Goal: Transaction & Acquisition: Purchase product/service

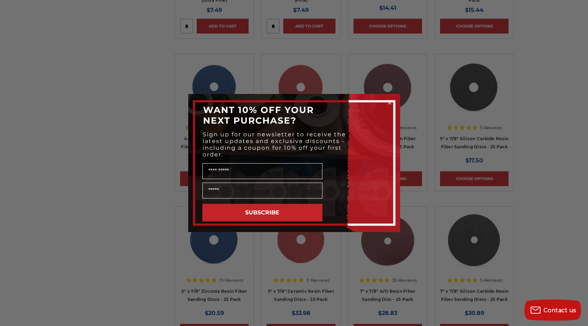
scroll to position [742, 0]
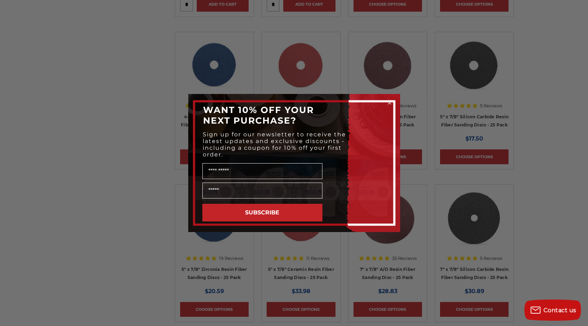
click at [389, 103] on circle "Close dialog" at bounding box center [389, 103] width 7 height 7
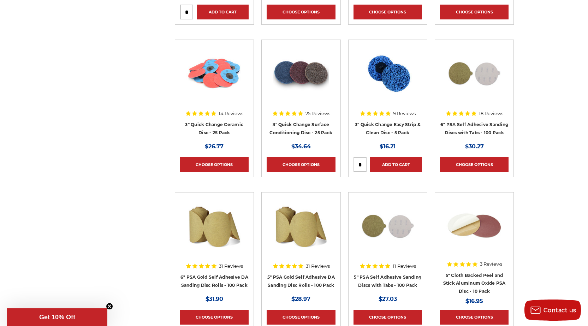
scroll to position [2578, 0]
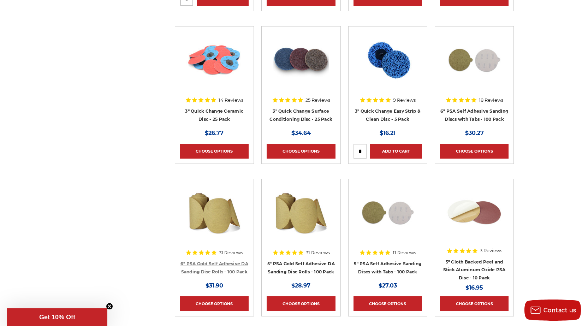
click at [224, 262] on link "6" PSA Gold Self Adhesive DA Sanding Disc Rolls - 100 Pack" at bounding box center [214, 267] width 68 height 13
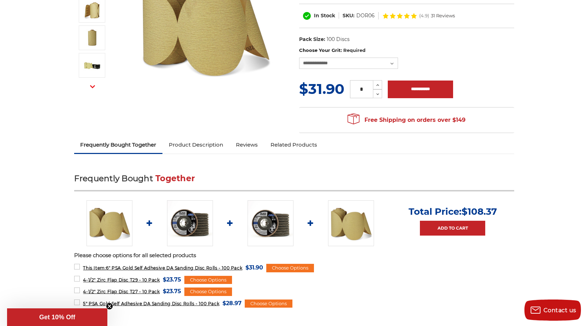
scroll to position [141, 0]
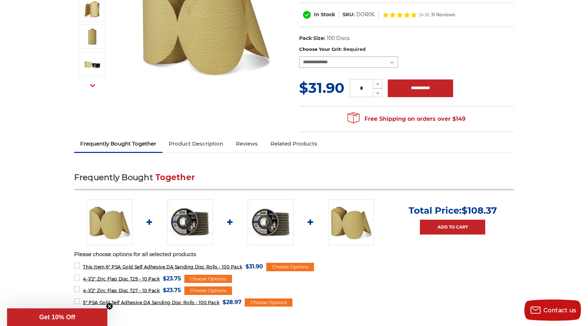
click at [385, 59] on select "**********" at bounding box center [348, 62] width 99 height 11
drag, startPoint x: 489, startPoint y: 23, endPoint x: 487, endPoint y: 26, distance: 4.0
click at [489, 23] on div "In Stock SKU: DOR06 (4.9) 31 Reviews" at bounding box center [406, 14] width 215 height 25
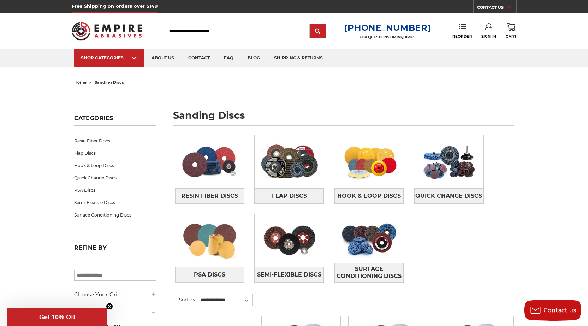
click at [95, 191] on link "PSA Discs" at bounding box center [115, 190] width 82 height 12
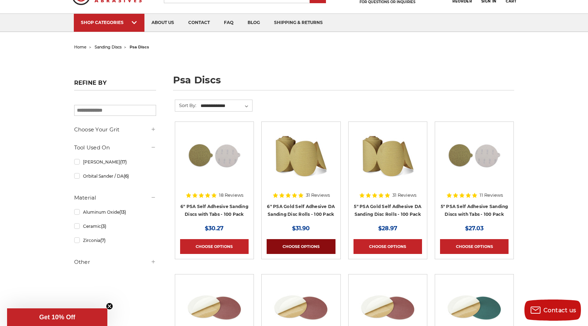
click at [309, 247] on link "Choose Options" at bounding box center [301, 246] width 69 height 15
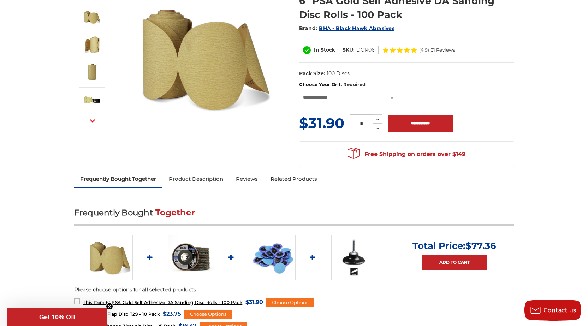
click at [365, 95] on select "**********" at bounding box center [348, 97] width 99 height 11
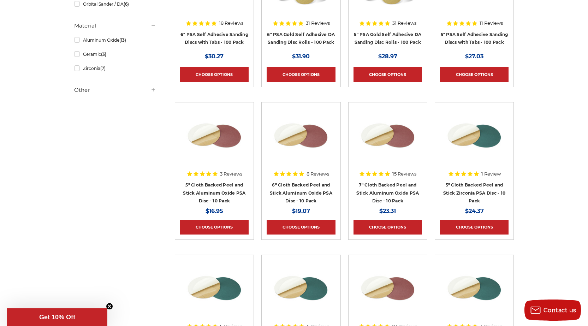
scroll to position [212, 0]
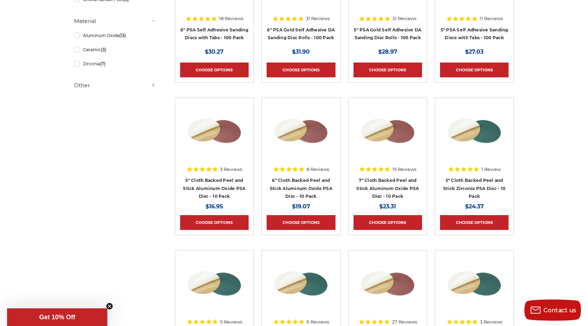
click at [298, 192] on h4 "6" Cloth Backed Peel and Stick Aluminum Oxide PSA Disc - 10 Pack" at bounding box center [301, 188] width 69 height 24
click at [298, 187] on link "6" Cloth Backed Peel and Stick Aluminum Oxide PSA Disc - 10 Pack" at bounding box center [301, 188] width 63 height 21
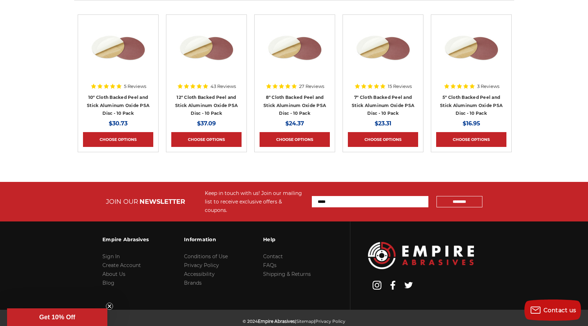
scroll to position [1992, 0]
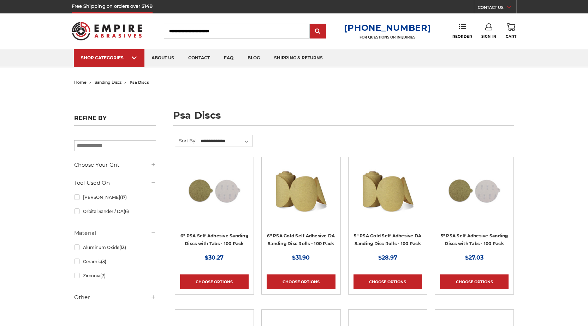
scroll to position [212, 0]
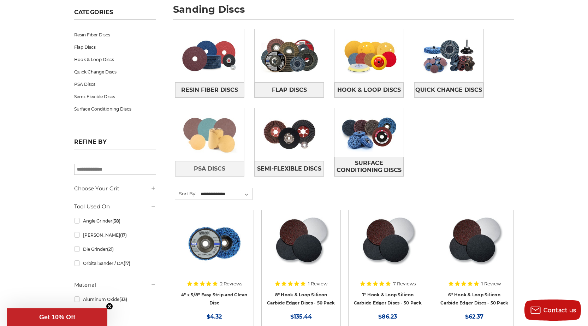
click at [220, 150] on img at bounding box center [209, 134] width 69 height 49
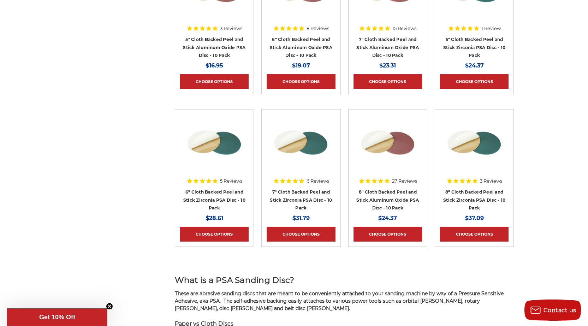
scroll to position [353, 0]
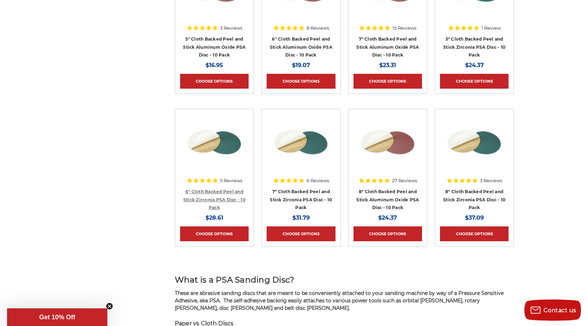
click at [223, 197] on link "6" Cloth Backed Peel and Stick Zirconia PSA Disc - 10 Pack" at bounding box center [214, 199] width 62 height 21
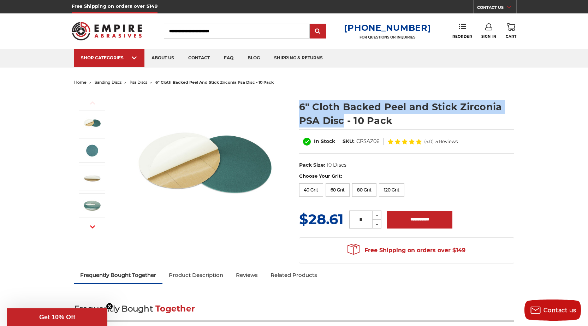
drag, startPoint x: 344, startPoint y: 123, endPoint x: 302, endPoint y: 104, distance: 46.0
click at [298, 104] on section "6" Cloth Backed Peel and Stick Zirconia PSA Disc - 10 Pack In Stock SKU: CPSAZ0…" at bounding box center [406, 133] width 225 height 80
copy h1 "6" Cloth Backed Peel and Stick Zirconia PSA Disc"
